Goal: Information Seeking & Learning: Learn about a topic

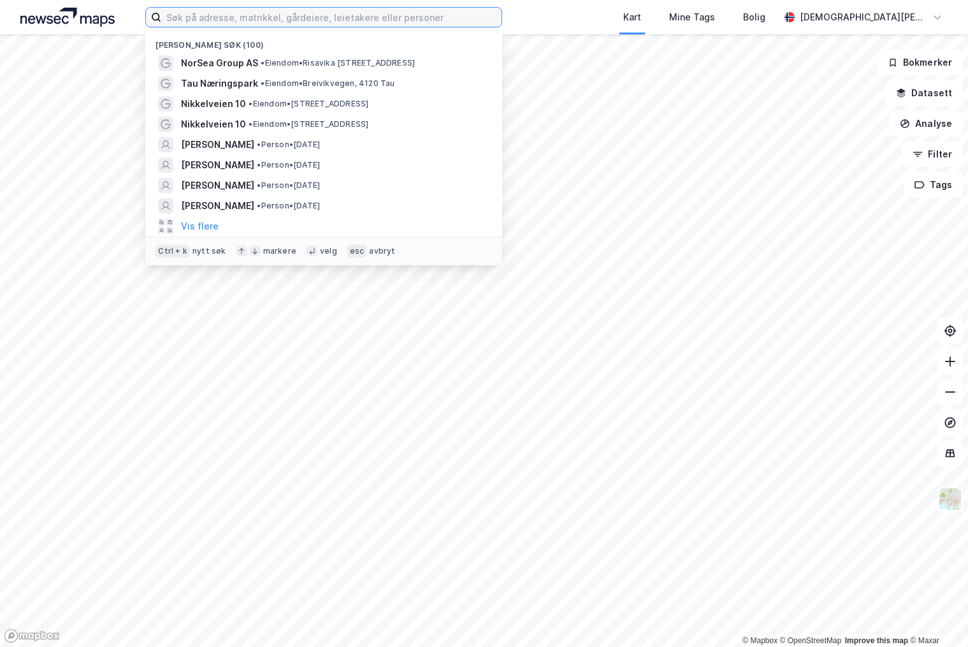
click at [267, 22] on input at bounding box center [331, 17] width 340 height 19
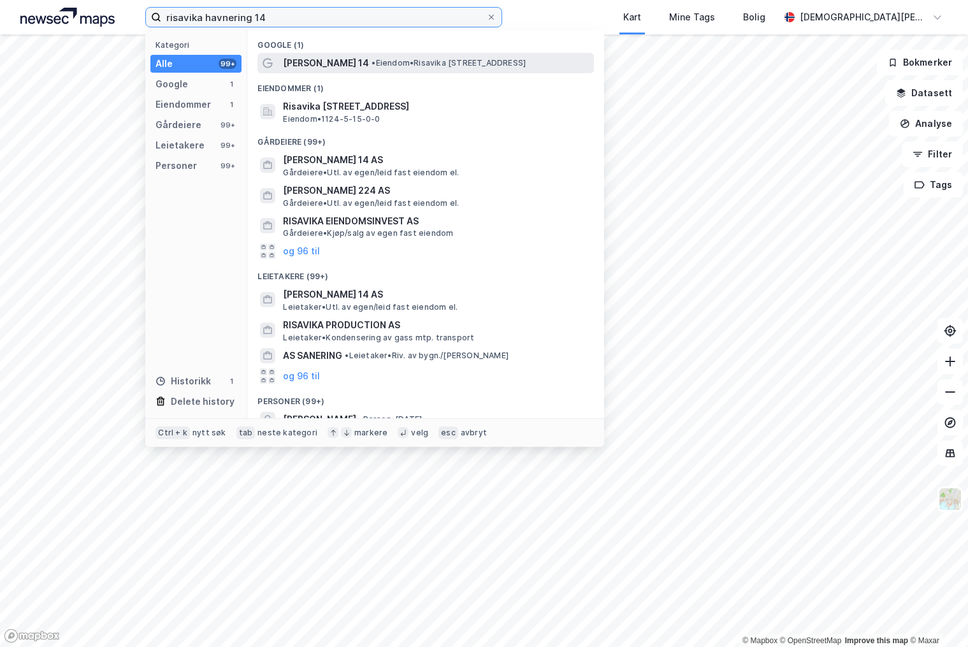
type input "risavika havnering 14"
